Goal: Task Accomplishment & Management: Use online tool/utility

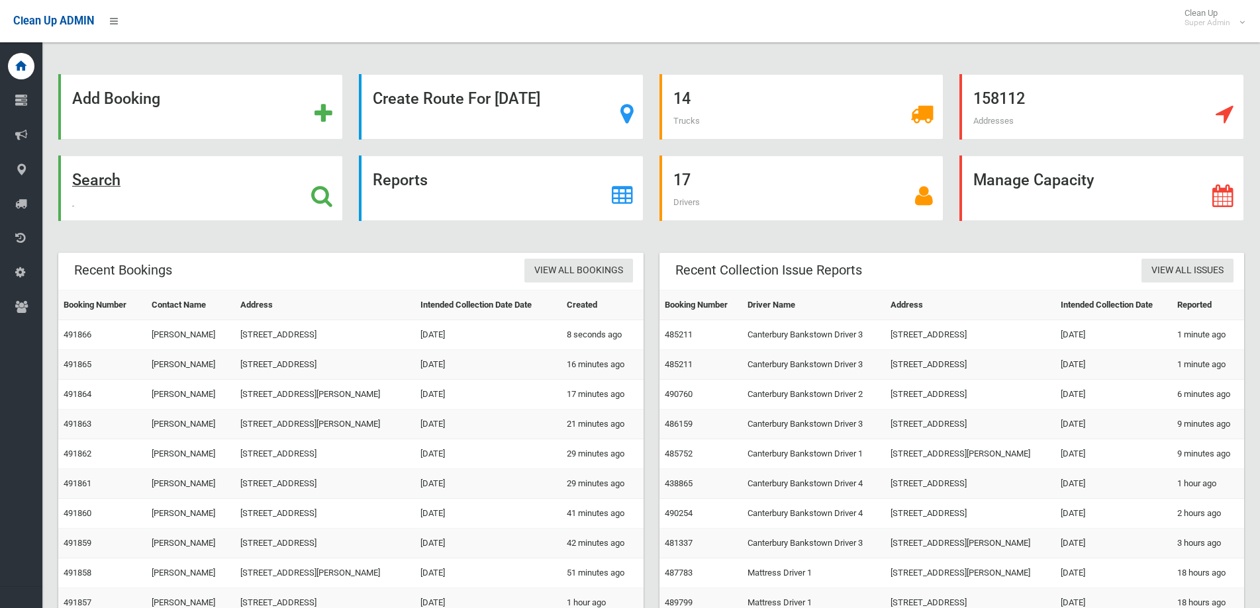
click at [109, 180] on strong "Search" at bounding box center [96, 180] width 48 height 19
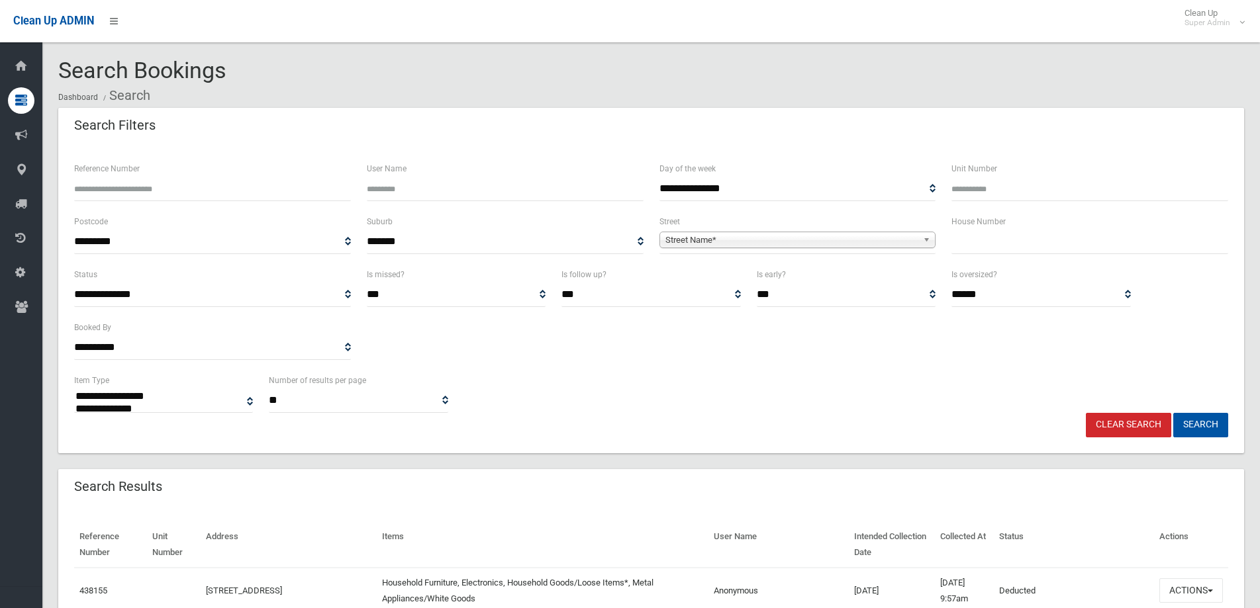
select select
click at [1002, 238] on input "text" at bounding box center [1089, 242] width 277 height 24
type input "*"
click at [734, 244] on span "Street Name*" at bounding box center [791, 240] width 253 height 16
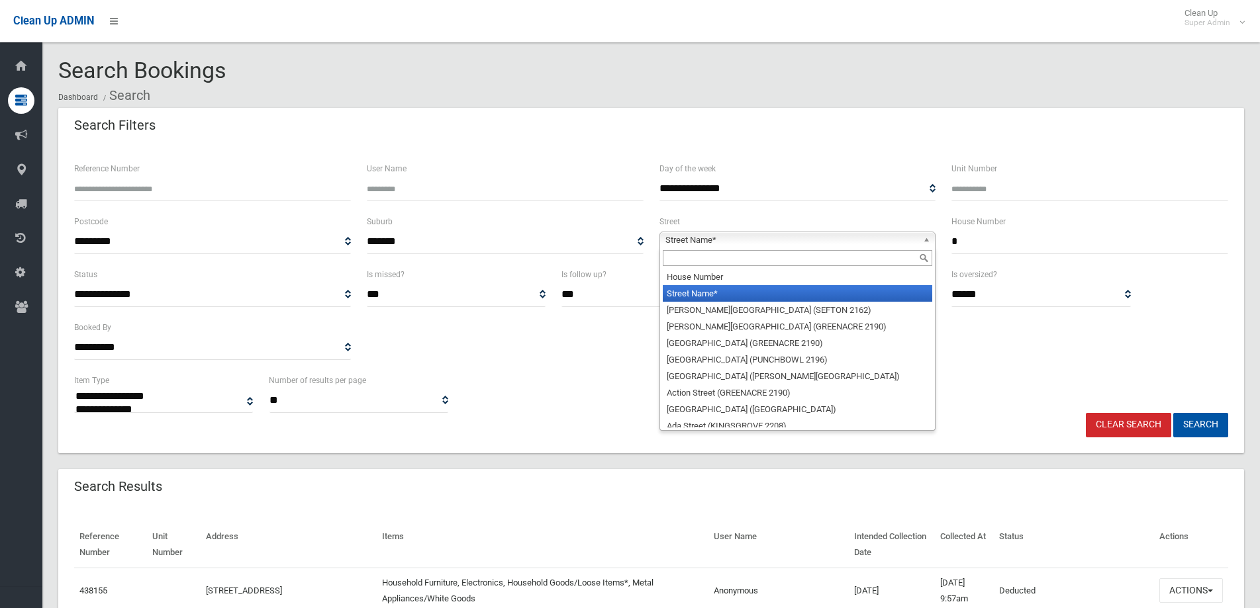
click at [684, 256] on input "text" at bounding box center [798, 258] width 270 height 16
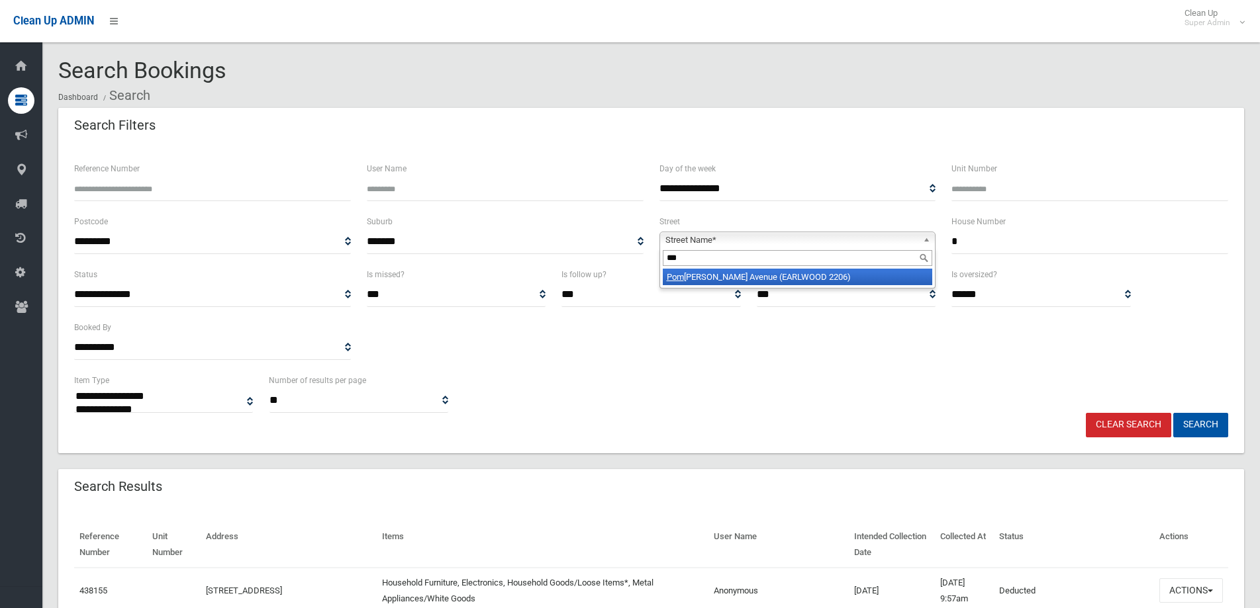
type input "***"
click at [721, 280] on li "[GEOGRAPHIC_DATA][PERSON_NAME] (EARLWOOD 2206)" at bounding box center [798, 277] width 270 height 17
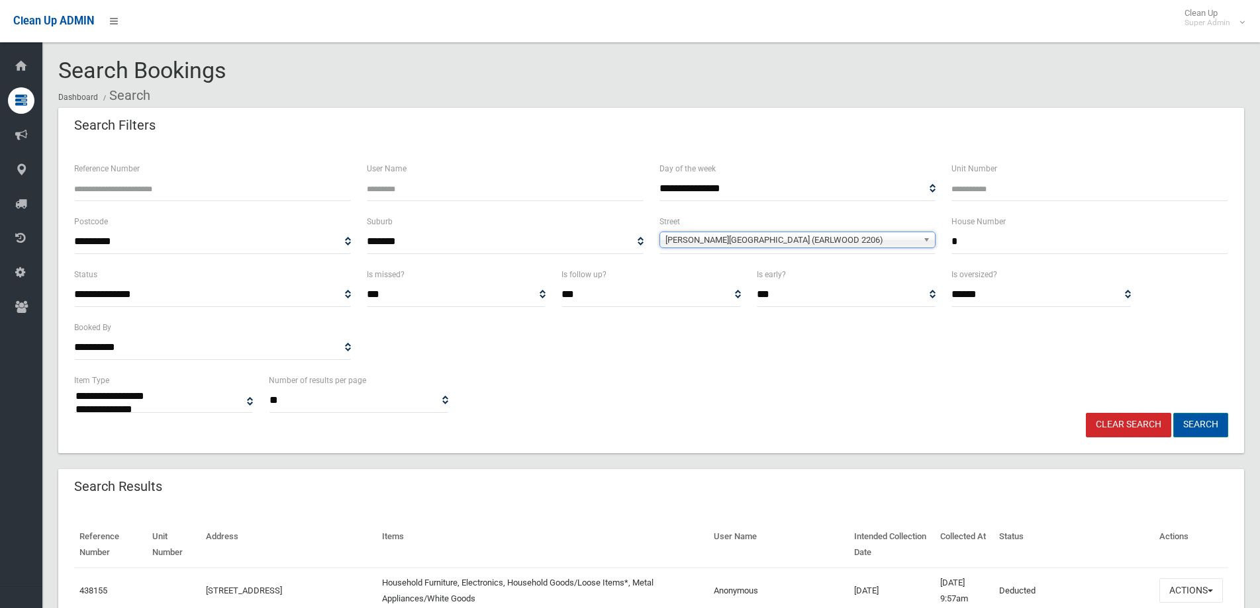
click at [1198, 421] on button "Search" at bounding box center [1200, 425] width 55 height 24
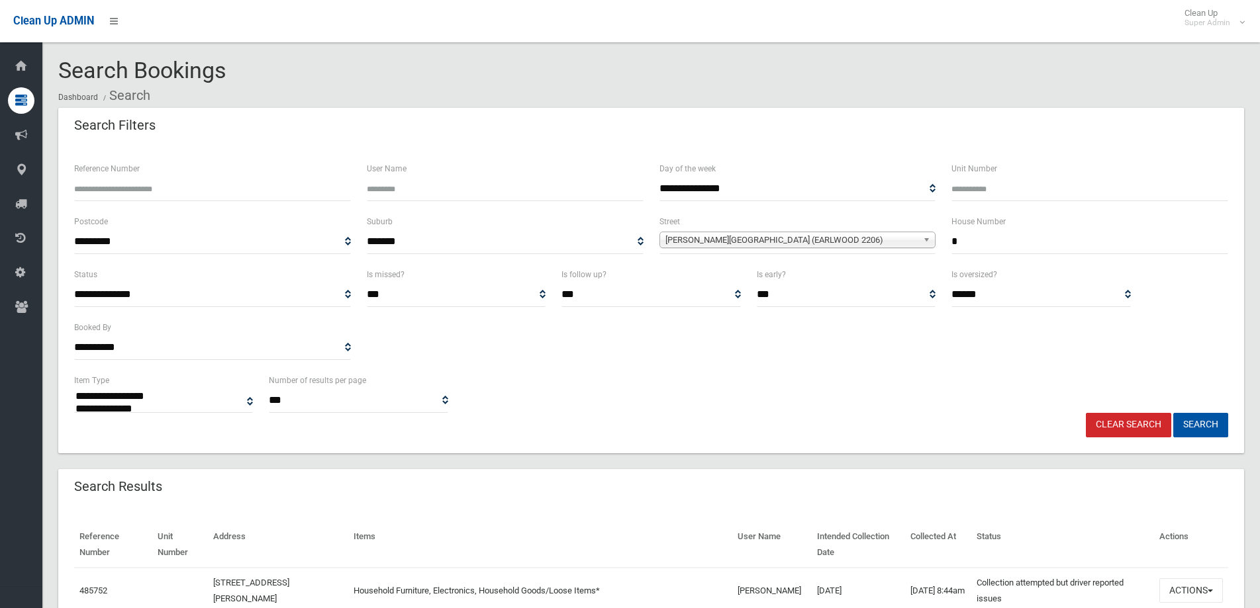
select select
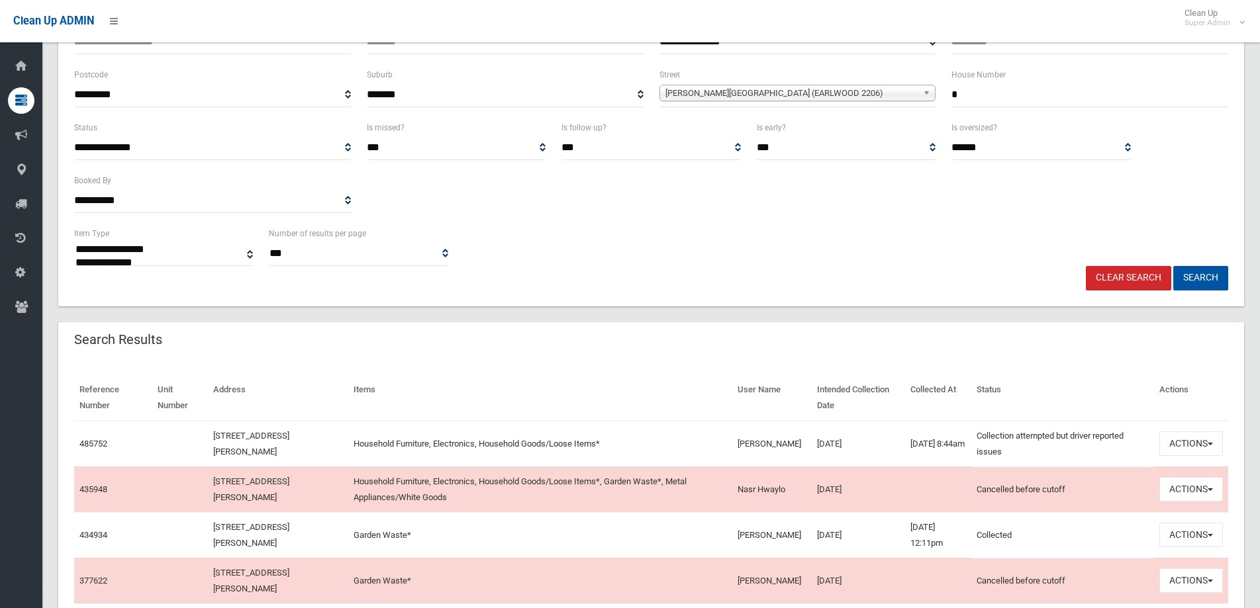
scroll to position [199, 0]
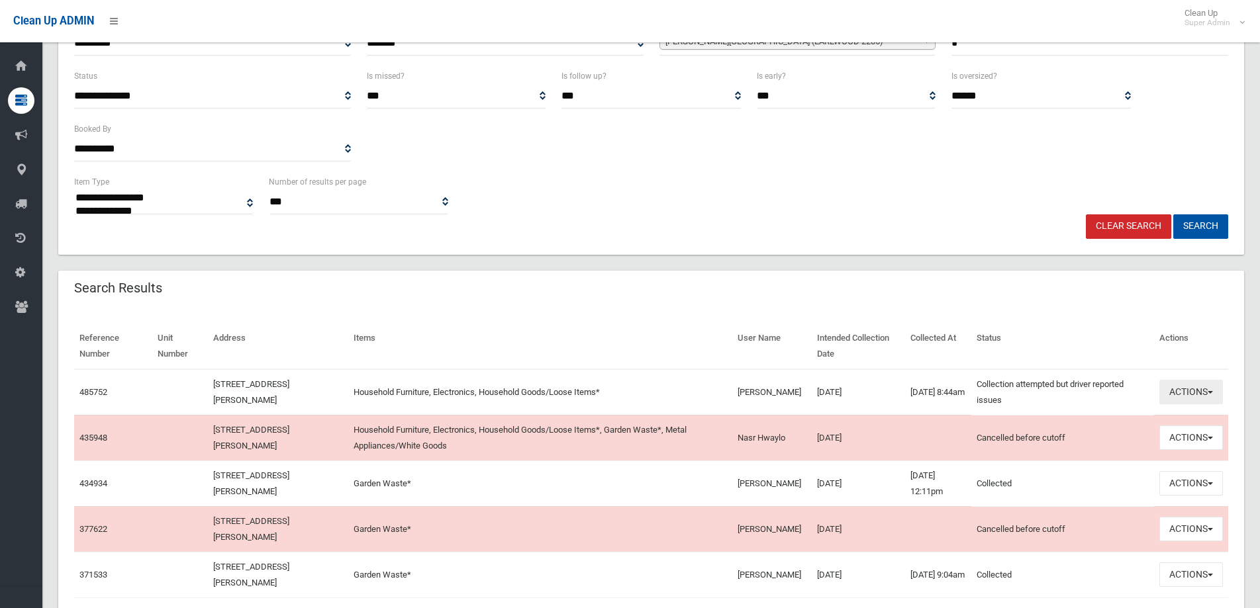
click at [1212, 392] on span "button" at bounding box center [1210, 392] width 5 height 3
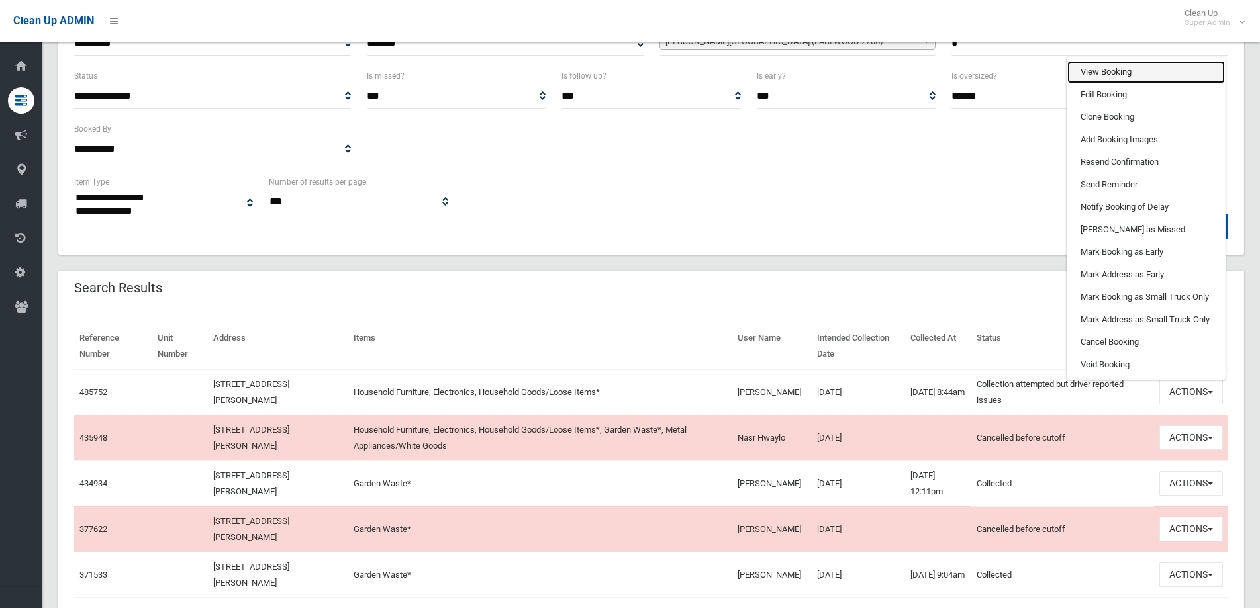
click at [1108, 73] on link "View Booking" at bounding box center [1146, 72] width 158 height 23
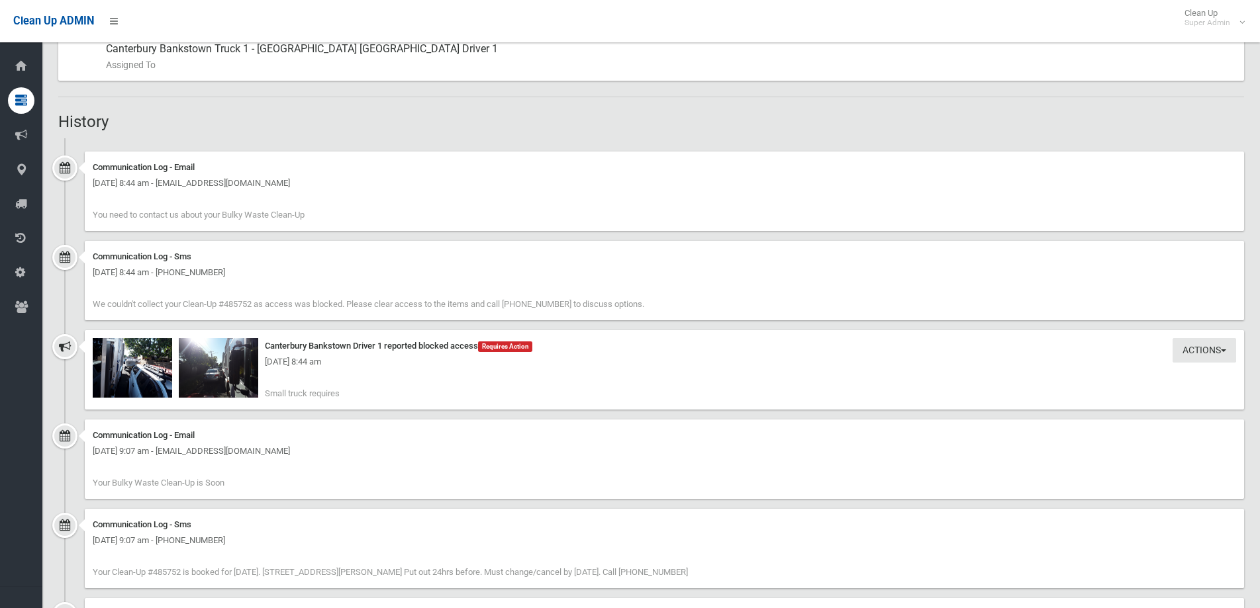
scroll to position [794, 0]
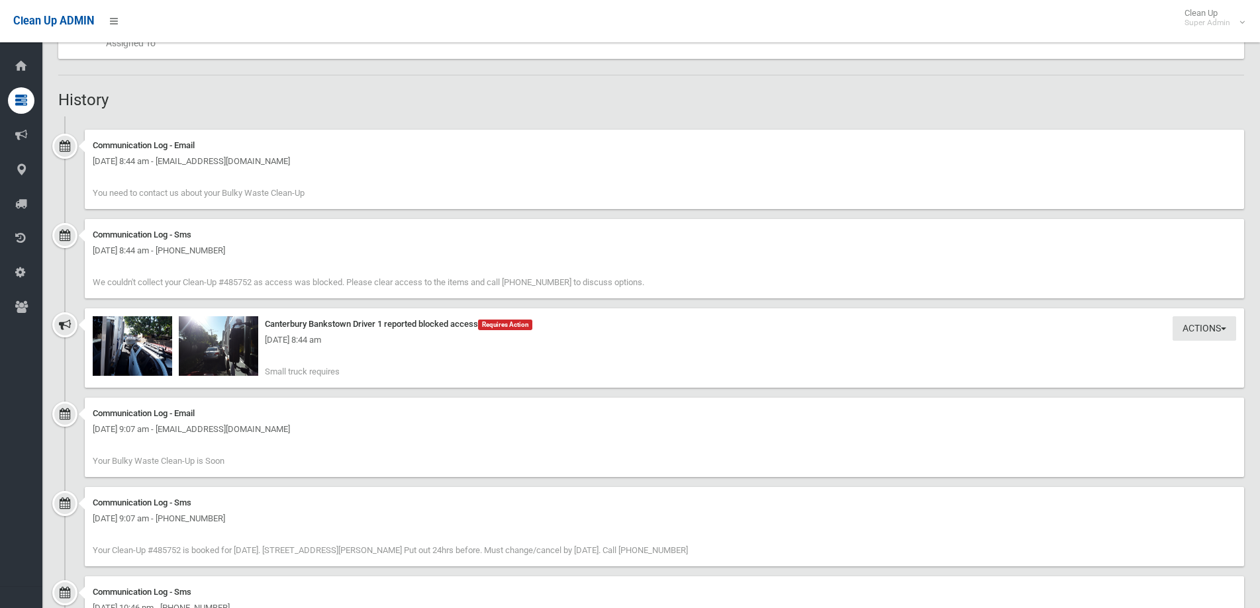
click at [142, 336] on div "Friday 10th October 2025 - 8:44 am" at bounding box center [664, 340] width 1143 height 16
click at [148, 359] on img at bounding box center [132, 346] width 79 height 60
click at [223, 326] on img at bounding box center [218, 346] width 79 height 60
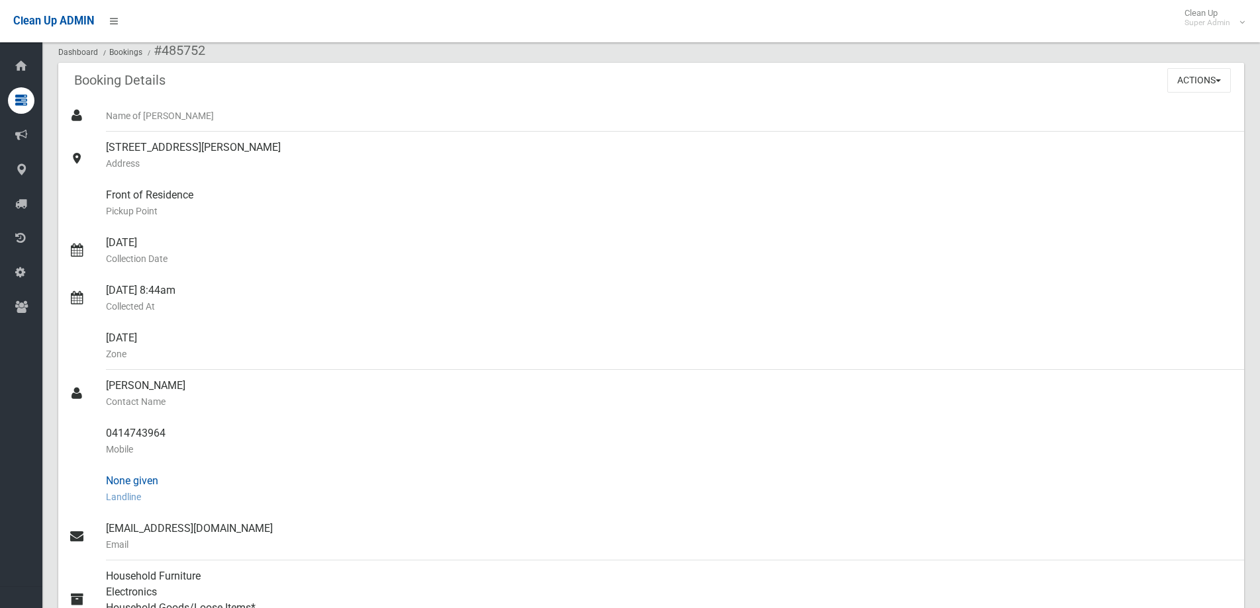
scroll to position [0, 0]
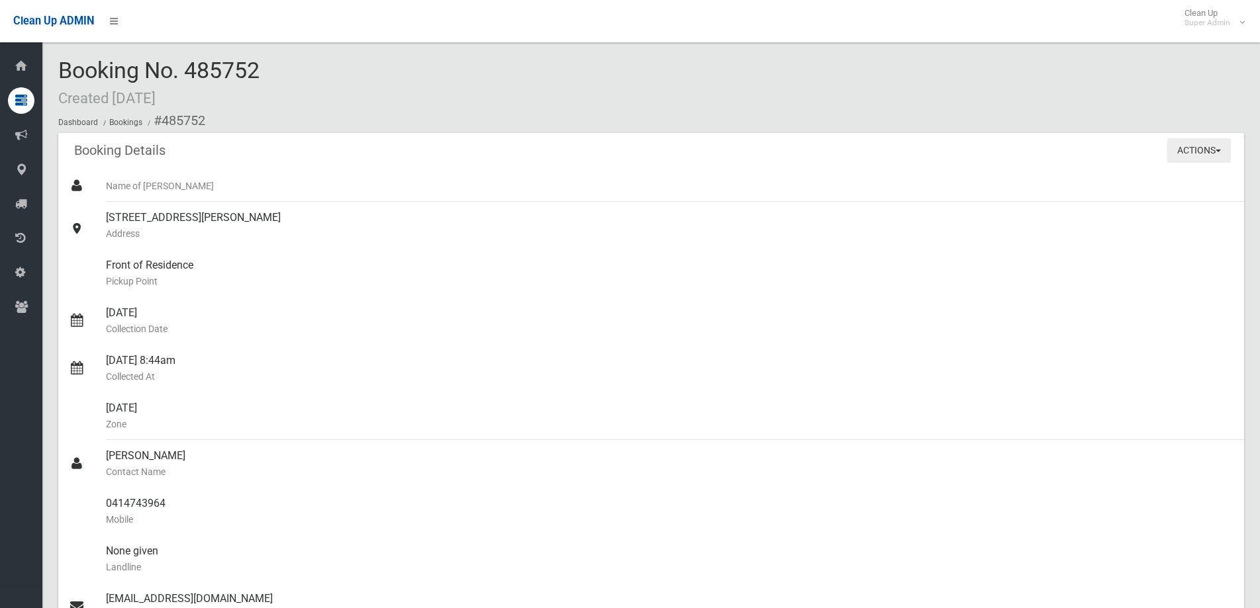
click at [1218, 148] on button "Actions" at bounding box center [1199, 150] width 64 height 24
